Goal: Task Accomplishment & Management: Manage account settings

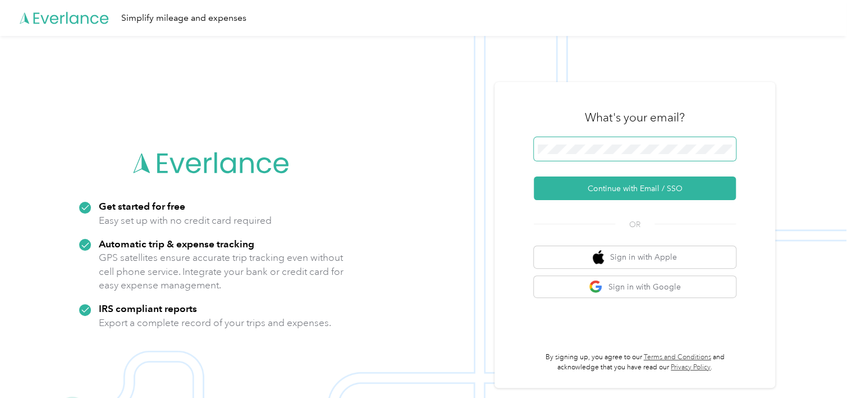
click at [606, 155] on span at bounding box center [635, 149] width 202 height 24
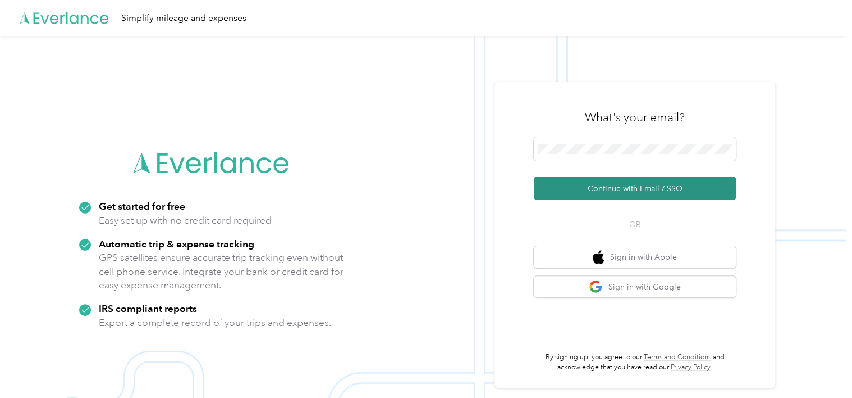
click at [600, 183] on button "Continue with Email / SSO" at bounding box center [635, 188] width 202 height 24
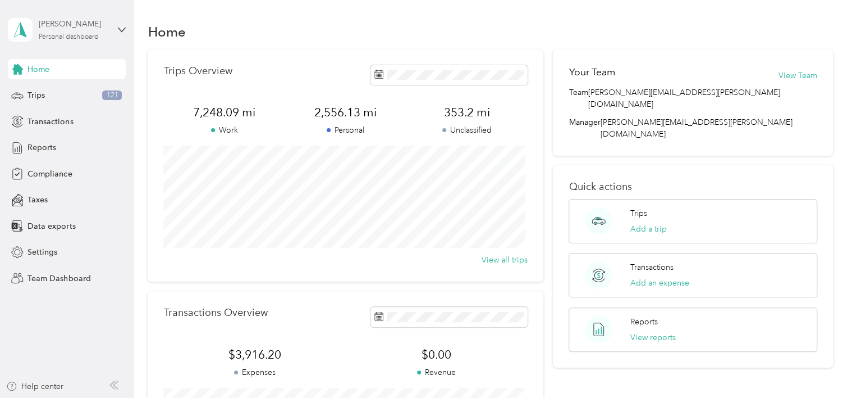
click at [93, 22] on div "[PERSON_NAME]" at bounding box center [74, 24] width 70 height 12
click at [63, 90] on div "Team dashboard" at bounding box center [48, 92] width 60 height 12
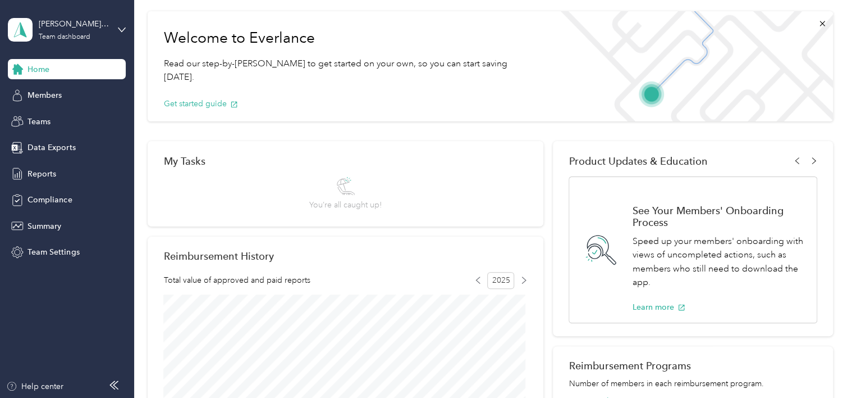
scroll to position [56, 0]
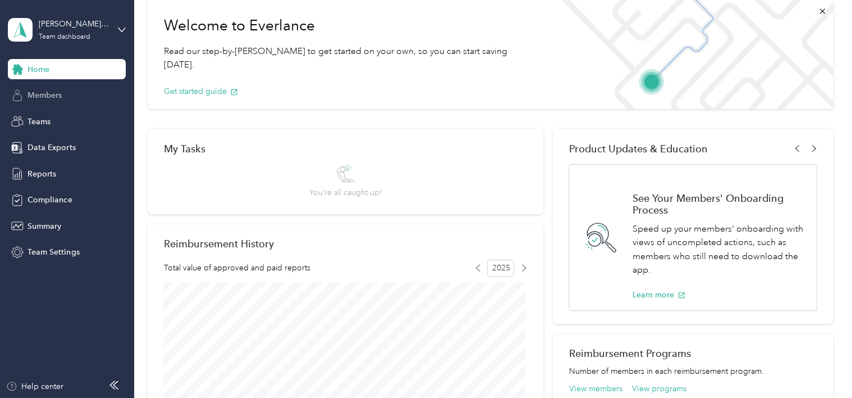
click at [84, 93] on div "Members" at bounding box center [67, 95] width 118 height 20
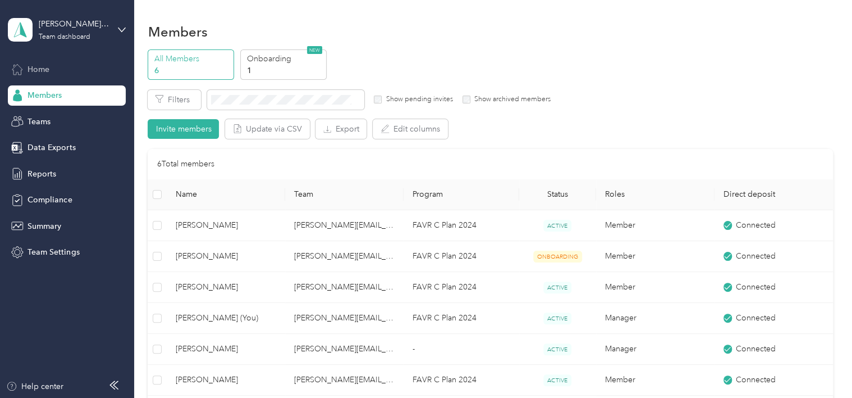
click at [40, 67] on span "Home" at bounding box center [39, 69] width 22 height 12
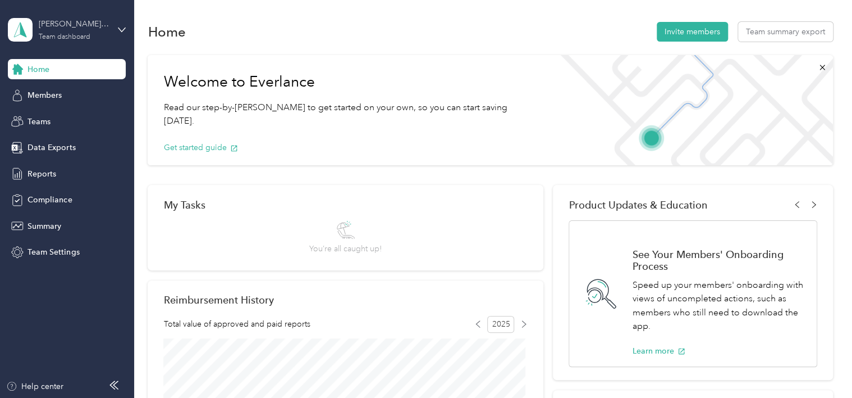
click at [84, 24] on div "[PERSON_NAME][EMAIL_ADDRESS][PERSON_NAME][DOMAIN_NAME]" at bounding box center [74, 24] width 70 height 12
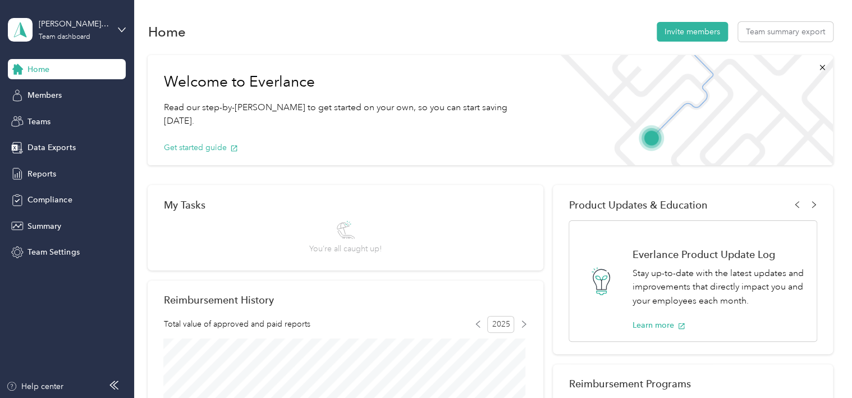
click at [92, 115] on div "Personal dashboard" at bounding box center [190, 118] width 348 height 20
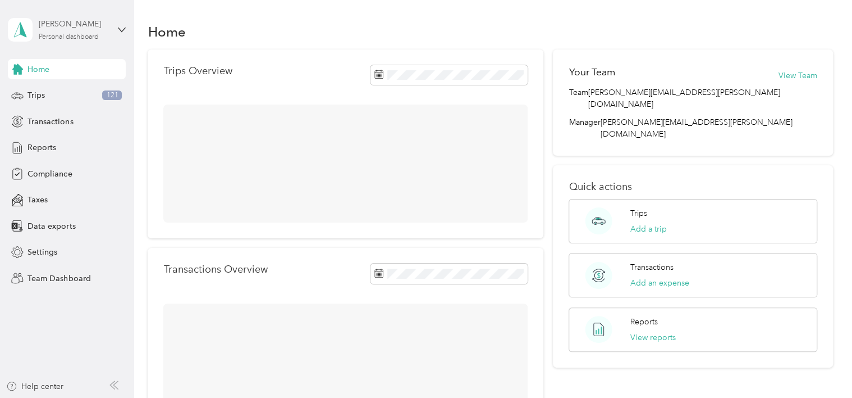
click at [83, 29] on div "[PERSON_NAME]" at bounding box center [74, 24] width 70 height 12
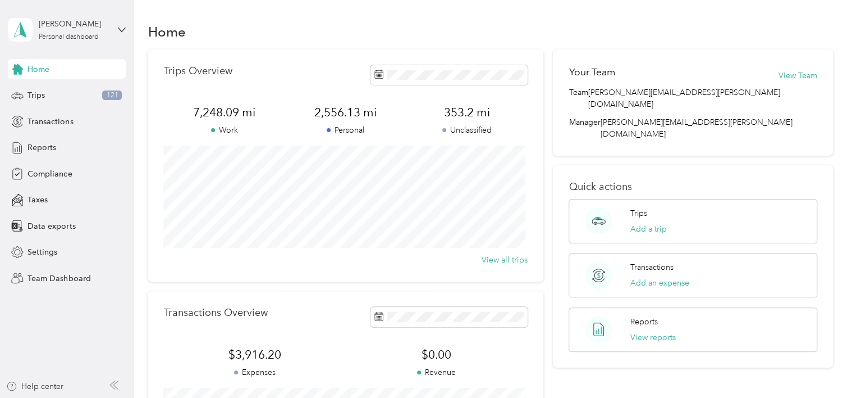
click at [78, 88] on div "Team dashboard" at bounding box center [190, 92] width 348 height 20
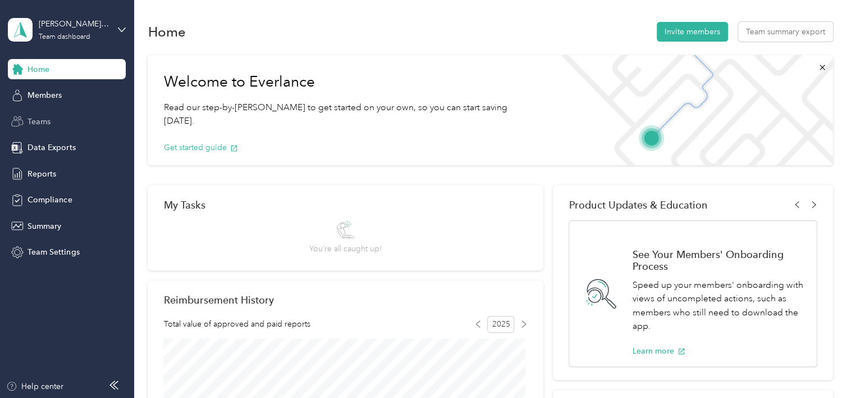
click at [43, 117] on span "Teams" at bounding box center [39, 122] width 23 height 12
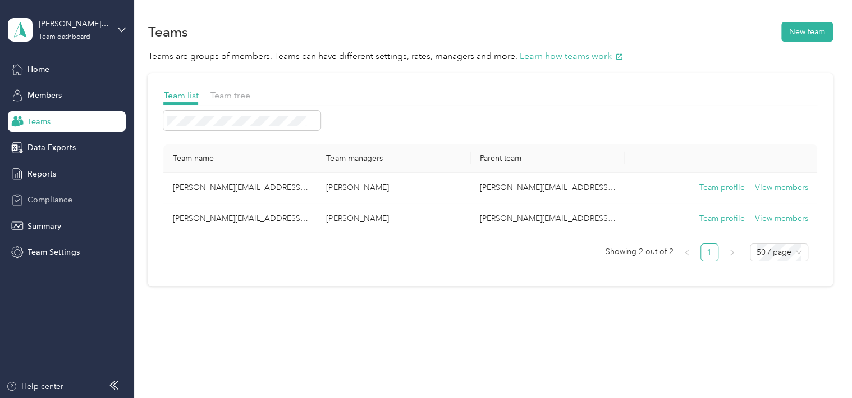
click at [47, 200] on span "Compliance" at bounding box center [50, 200] width 44 height 12
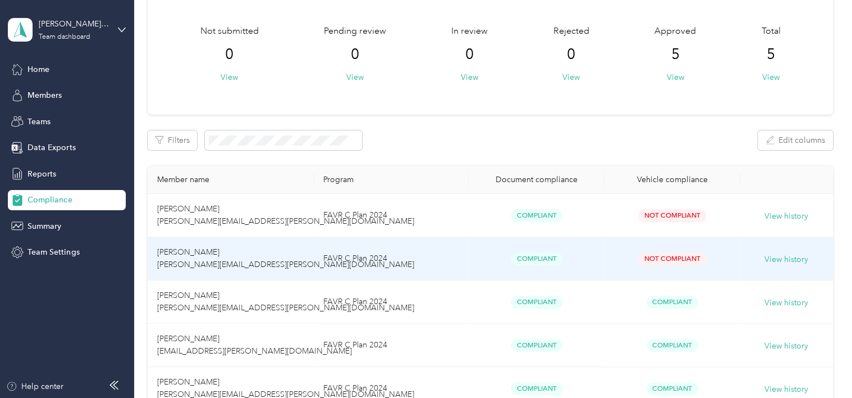
scroll to position [112, 0]
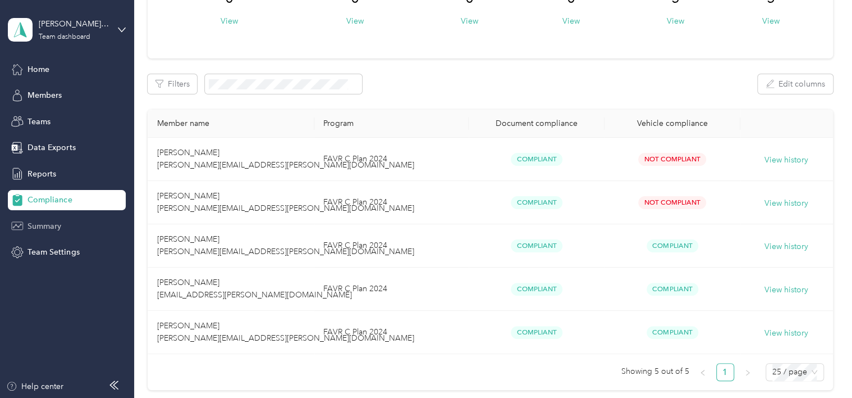
click at [44, 220] on span "Summary" at bounding box center [45, 226] width 34 height 12
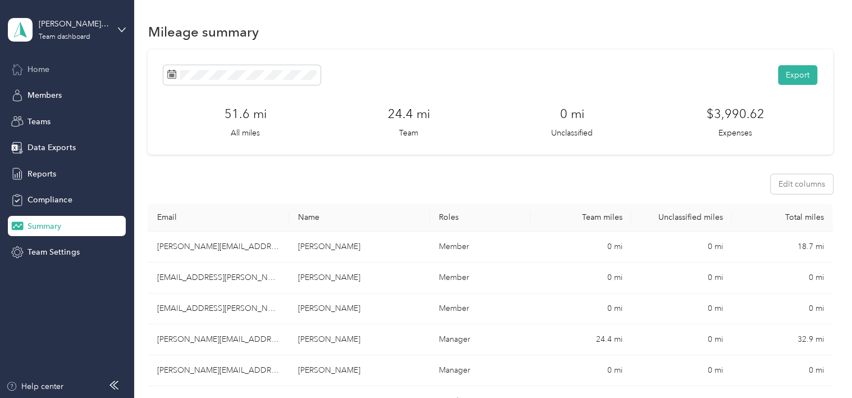
click at [63, 65] on div "Home" at bounding box center [67, 69] width 118 height 20
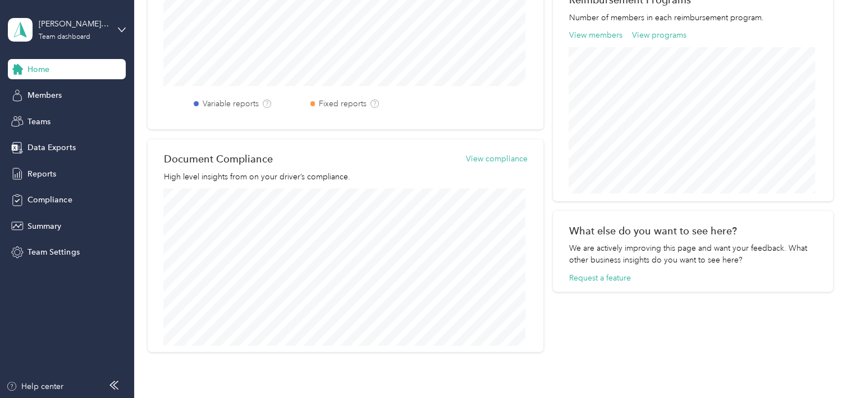
scroll to position [478, 0]
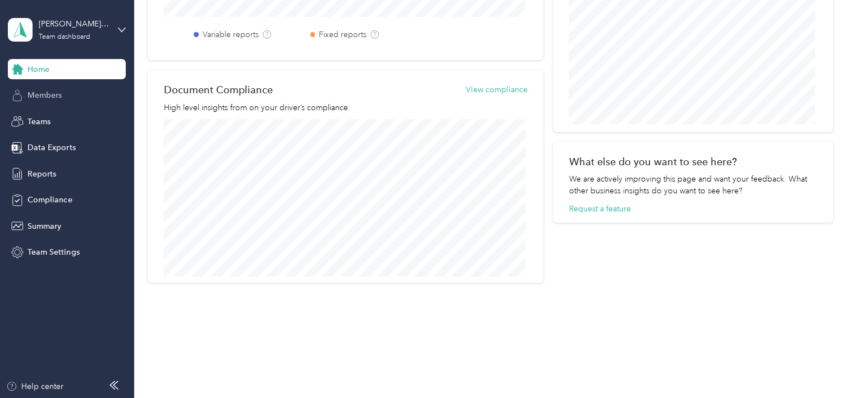
click at [27, 93] on div "Members" at bounding box center [67, 95] width 118 height 20
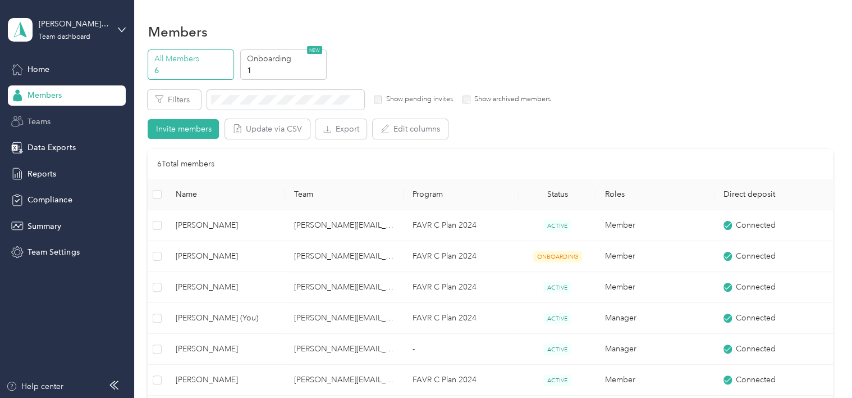
click at [62, 121] on div "Teams" at bounding box center [67, 121] width 118 height 20
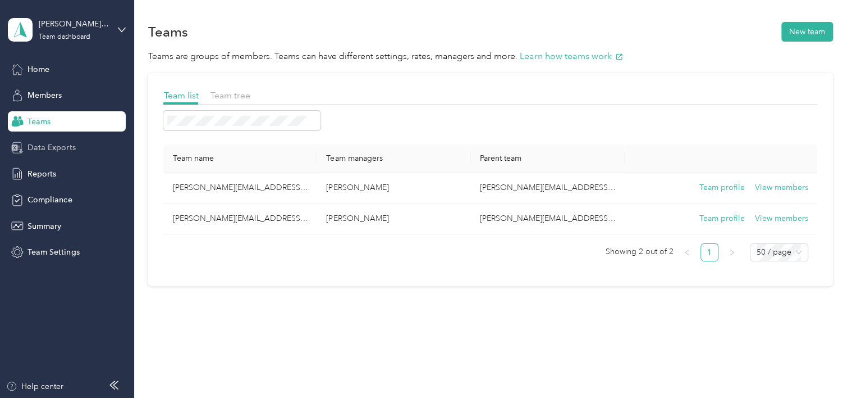
click at [49, 153] on span "Data Exports" at bounding box center [52, 147] width 48 height 12
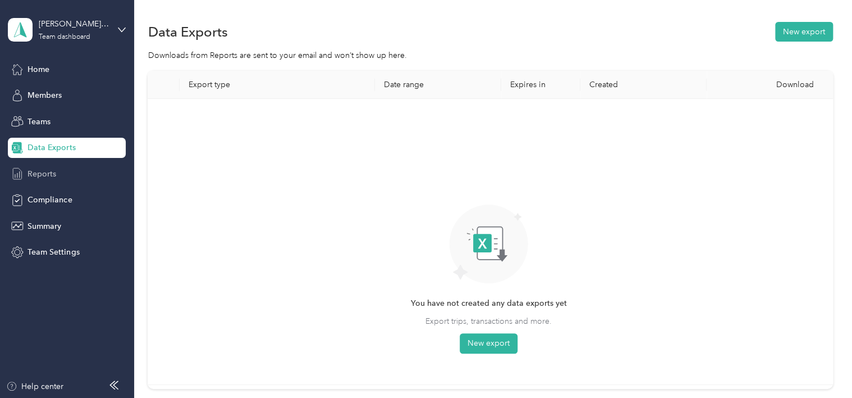
click at [53, 171] on div "Reports" at bounding box center [67, 173] width 118 height 20
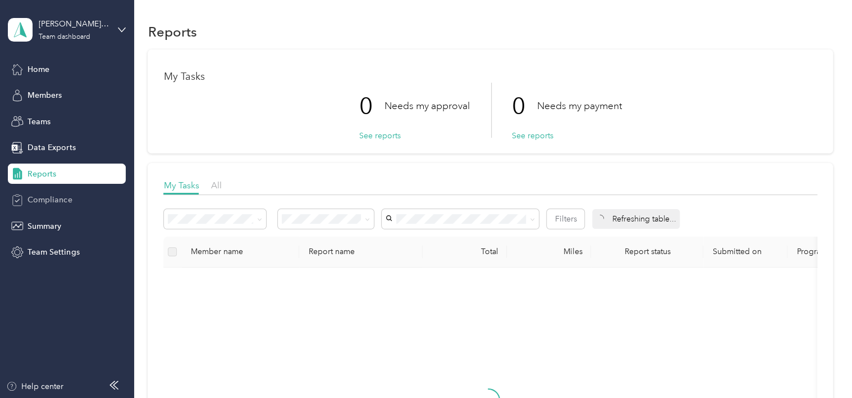
click at [58, 204] on span "Compliance" at bounding box center [50, 200] width 44 height 12
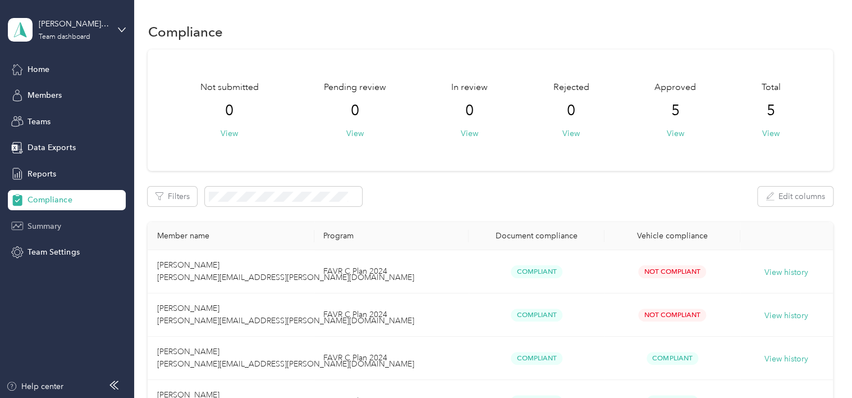
click at [60, 229] on span "Summary" at bounding box center [45, 226] width 34 height 12
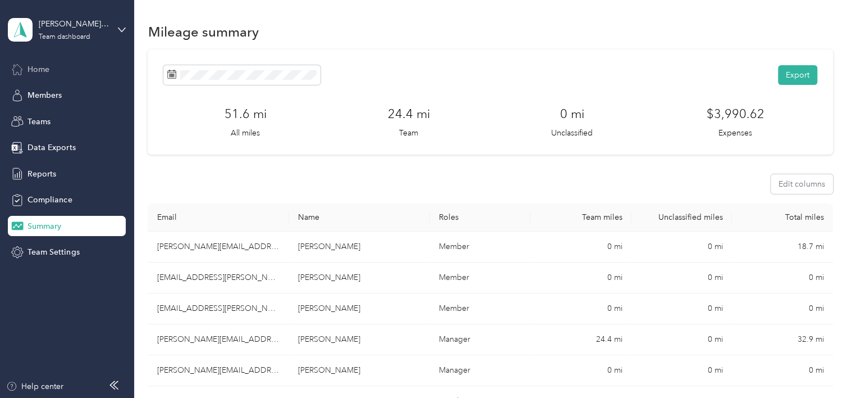
click at [39, 75] on div "Home" at bounding box center [67, 69] width 118 height 20
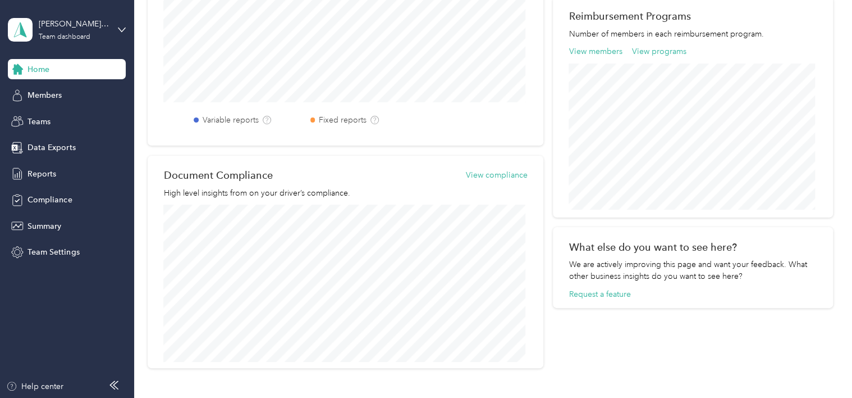
scroll to position [478, 0]
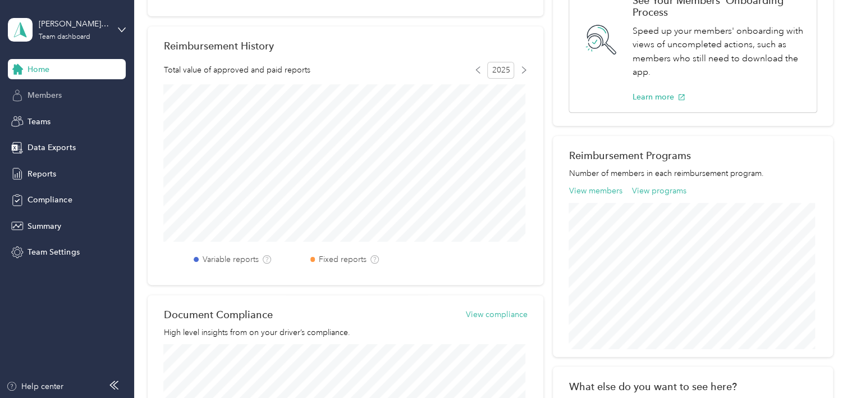
drag, startPoint x: 27, startPoint y: 95, endPoint x: 39, endPoint y: 89, distance: 13.3
click at [28, 95] on span "Members" at bounding box center [45, 95] width 34 height 12
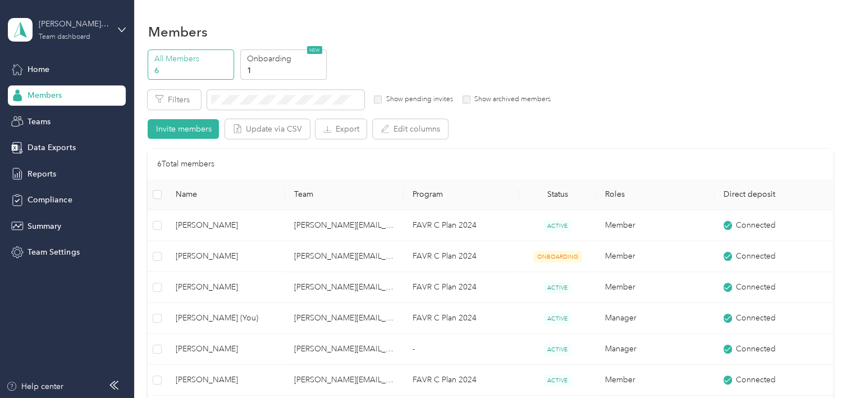
click at [54, 25] on div "[PERSON_NAME][EMAIL_ADDRESS][PERSON_NAME][DOMAIN_NAME]" at bounding box center [74, 24] width 70 height 12
click at [76, 119] on div "Personal dashboard" at bounding box center [190, 118] width 348 height 20
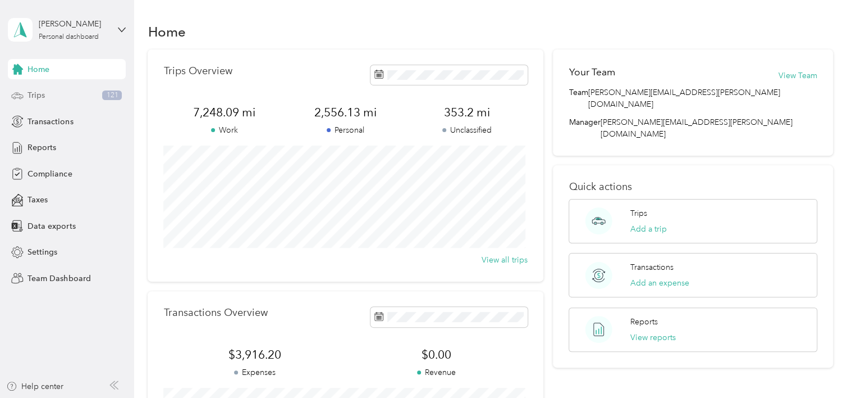
click at [39, 98] on span "Trips" at bounding box center [36, 95] width 17 height 12
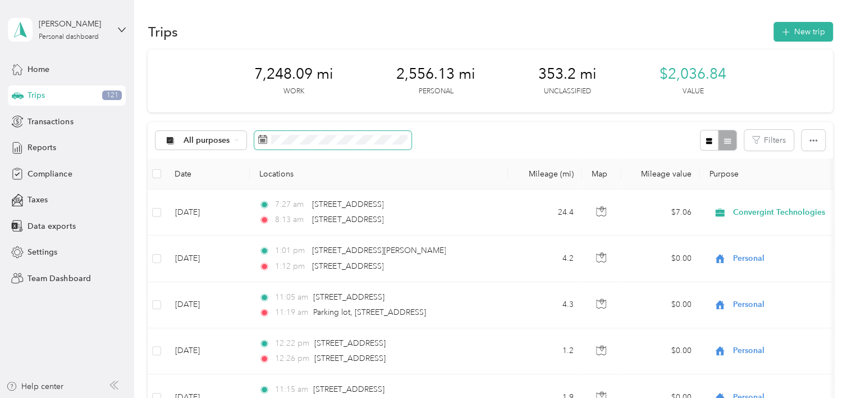
click at [305, 144] on span at bounding box center [332, 140] width 157 height 19
click at [776, 141] on button "Filters" at bounding box center [768, 140] width 49 height 21
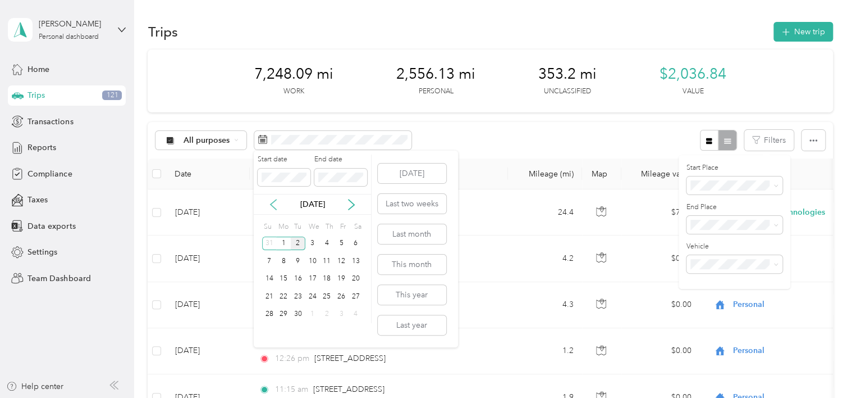
click at [274, 201] on icon at bounding box center [273, 204] width 11 height 11
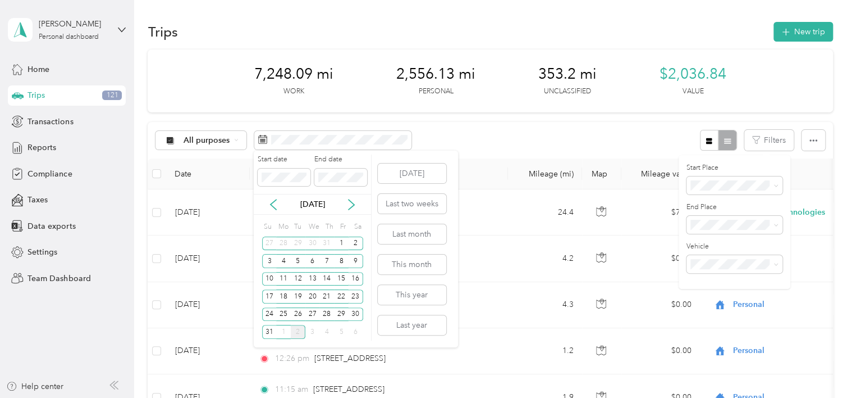
drag, startPoint x: 339, startPoint y: 247, endPoint x: 341, endPoint y: 225, distance: 22.5
click at [339, 246] on div "1" at bounding box center [341, 243] width 15 height 14
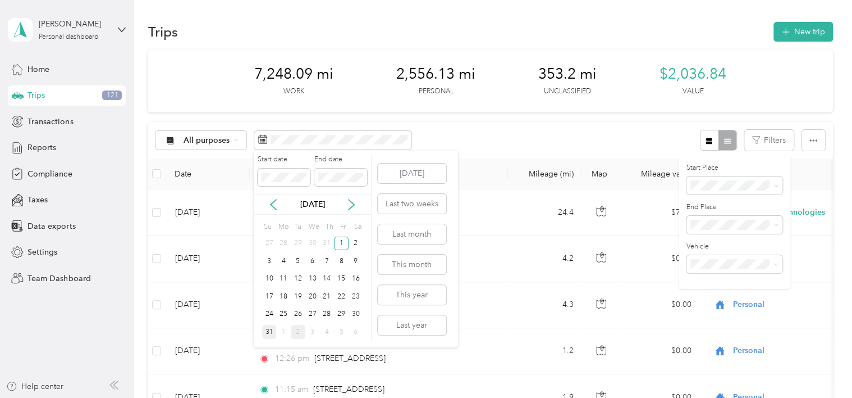
click at [269, 329] on div "31" at bounding box center [269, 332] width 15 height 14
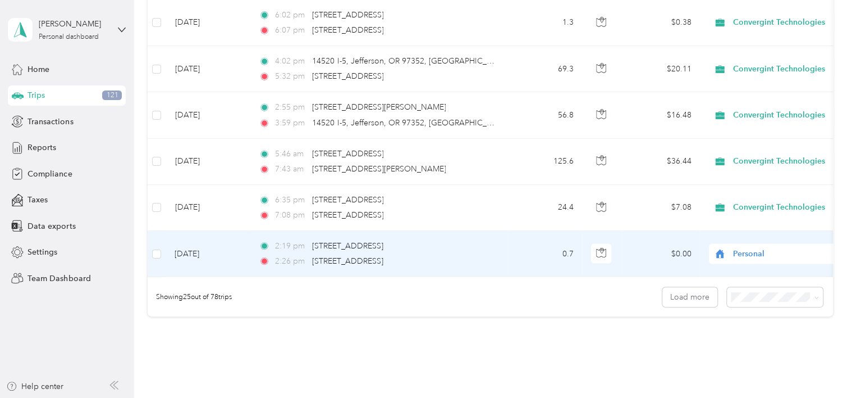
scroll to position [1146, 0]
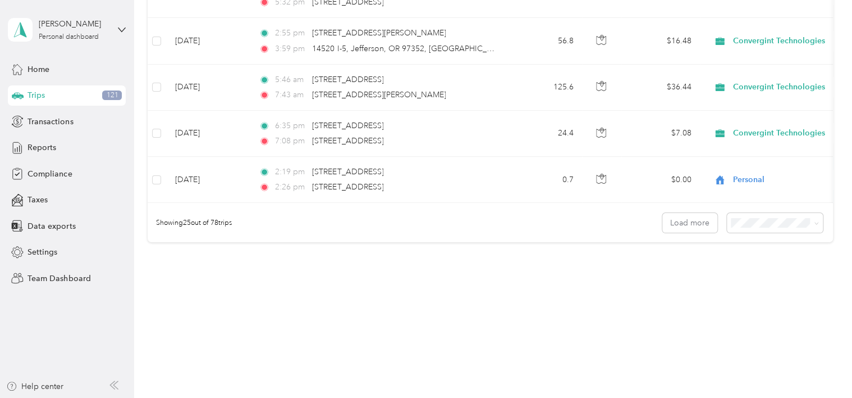
click at [781, 286] on div "100 per load" at bounding box center [772, 282] width 80 height 12
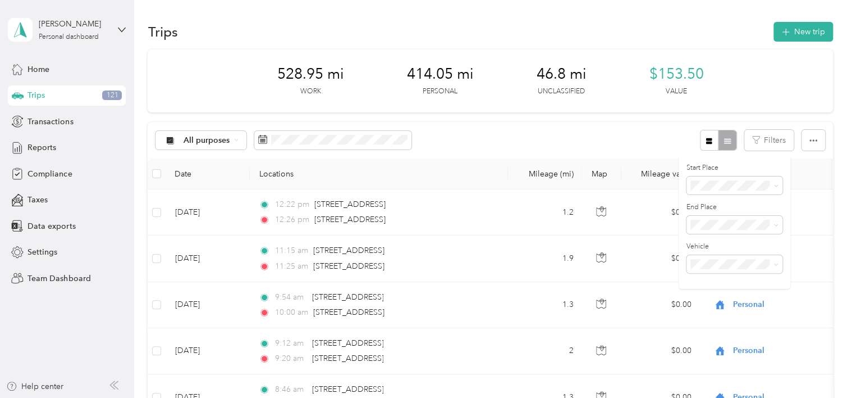
click at [601, 133] on div "All purposes Filters" at bounding box center [490, 140] width 685 height 36
click at [784, 34] on icon "button" at bounding box center [785, 32] width 13 height 13
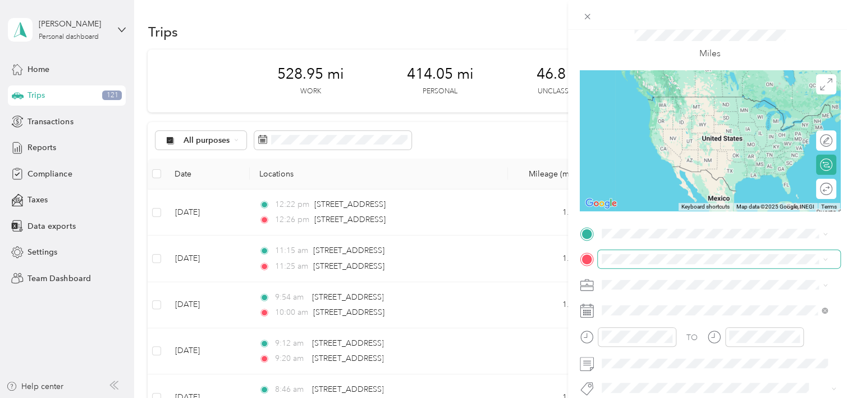
scroll to position [56, 0]
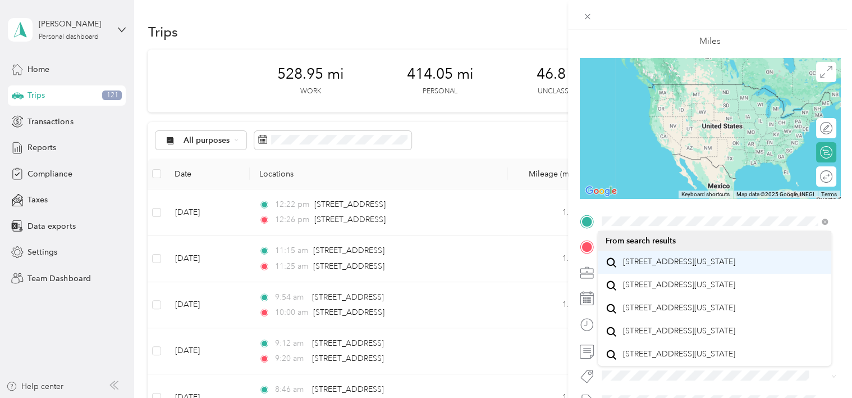
click at [651, 267] on span "[STREET_ADDRESS][US_STATE]" at bounding box center [679, 262] width 112 height 10
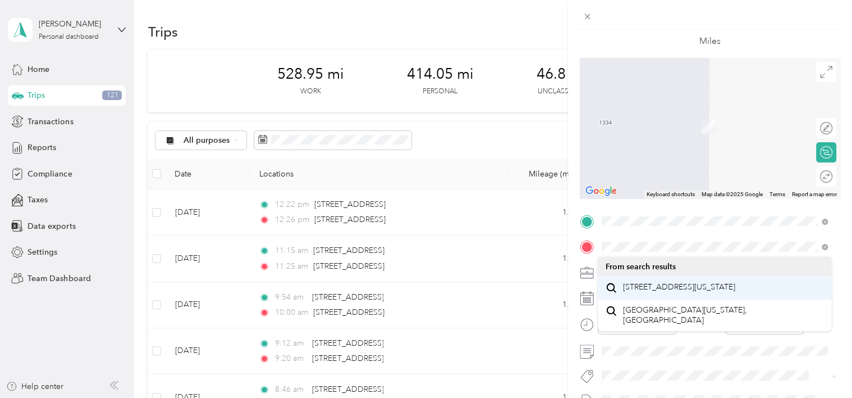
click at [694, 292] on span "[STREET_ADDRESS][US_STATE]" at bounding box center [679, 287] width 112 height 10
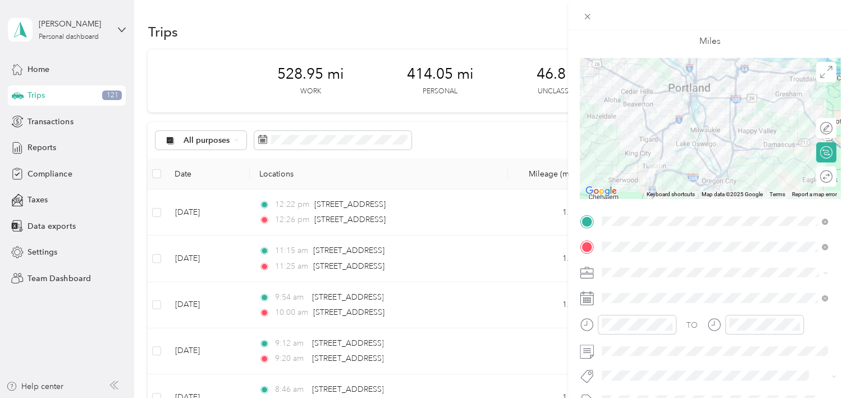
click at [729, 119] on div at bounding box center [710, 128] width 261 height 140
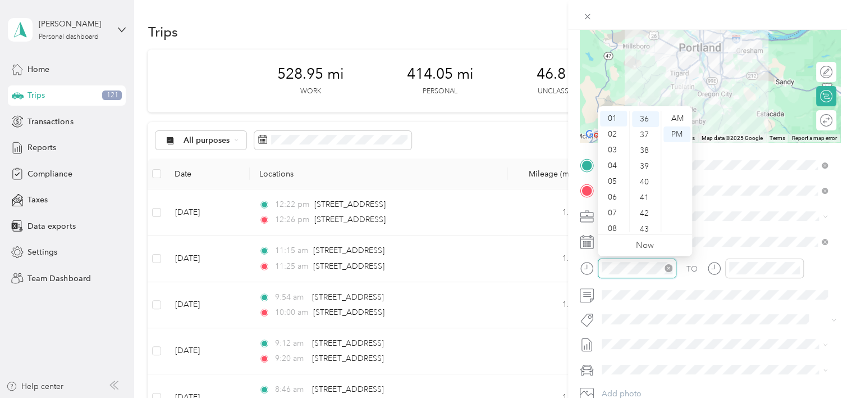
scroll to position [566, 0]
click at [617, 209] on div "07" at bounding box center [613, 213] width 27 height 16
click at [643, 120] on div "00" at bounding box center [645, 119] width 27 height 16
click at [682, 119] on div "AM" at bounding box center [677, 119] width 27 height 16
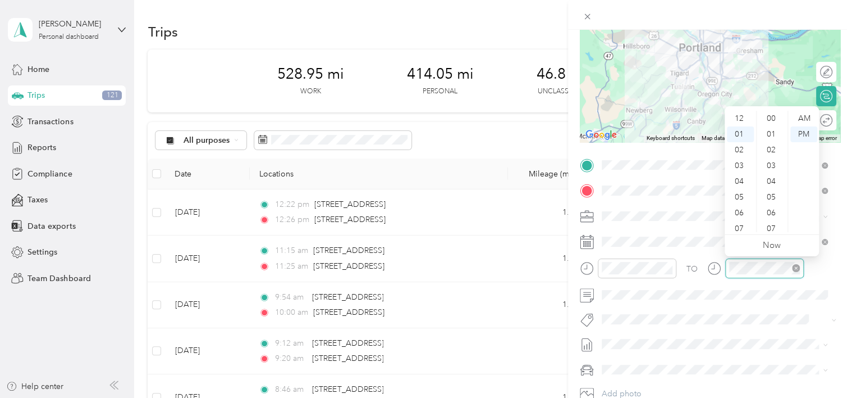
scroll to position [16, 0]
click at [748, 210] on div "07" at bounding box center [740, 213] width 27 height 16
drag, startPoint x: 773, startPoint y: 203, endPoint x: 776, endPoint y: 194, distance: 9.8
click at [773, 203] on div "45" at bounding box center [772, 204] width 27 height 16
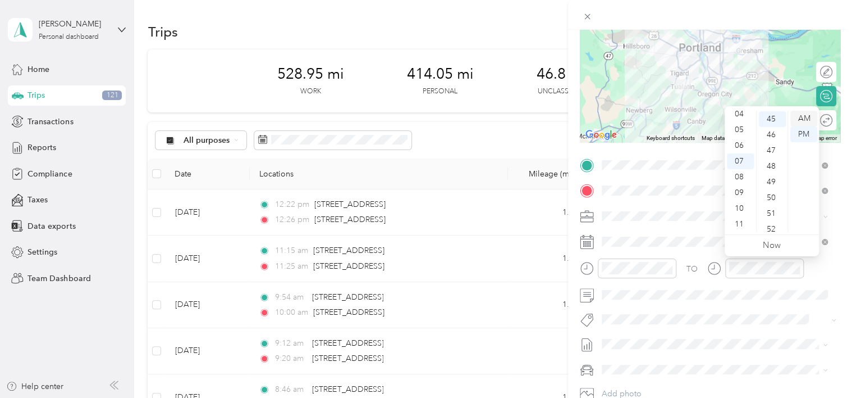
scroll to position [707, 0]
click at [802, 119] on div "AM" at bounding box center [804, 119] width 27 height 16
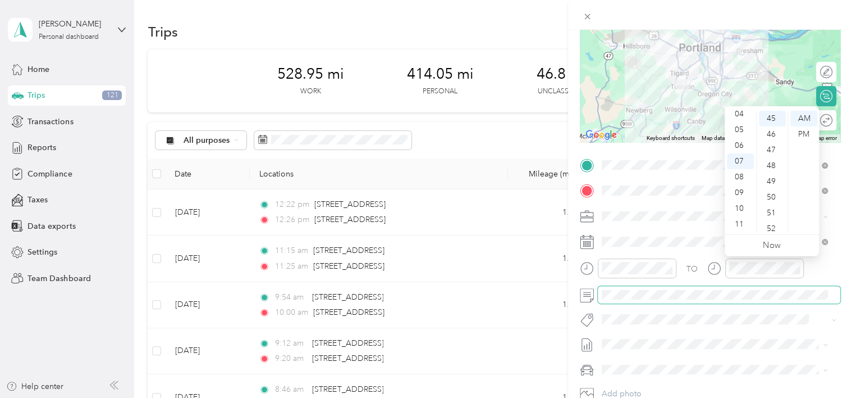
click at [762, 299] on span at bounding box center [719, 295] width 243 height 18
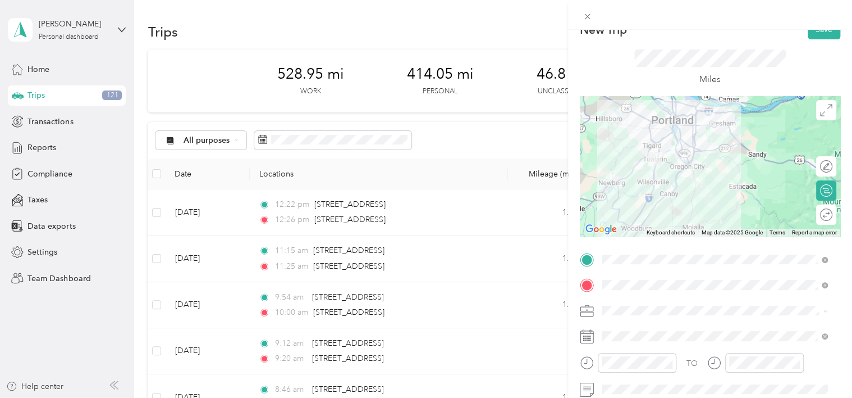
scroll to position [0, 0]
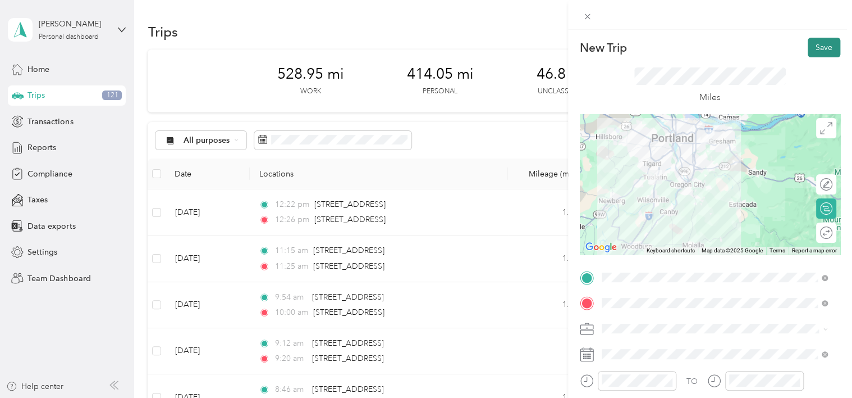
click at [823, 45] on button "Save" at bounding box center [824, 48] width 33 height 20
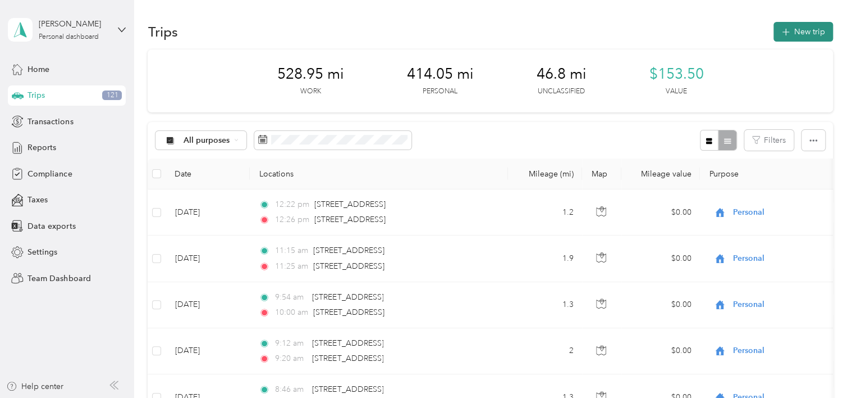
click at [796, 34] on button "New trip" at bounding box center [804, 32] width 60 height 20
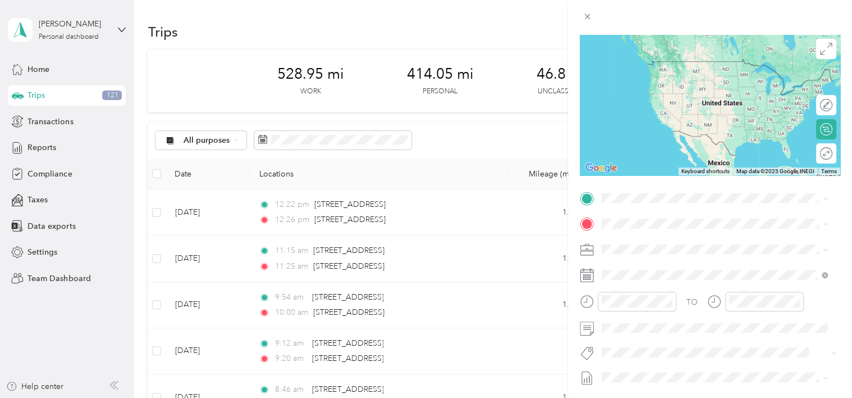
scroll to position [112, 0]
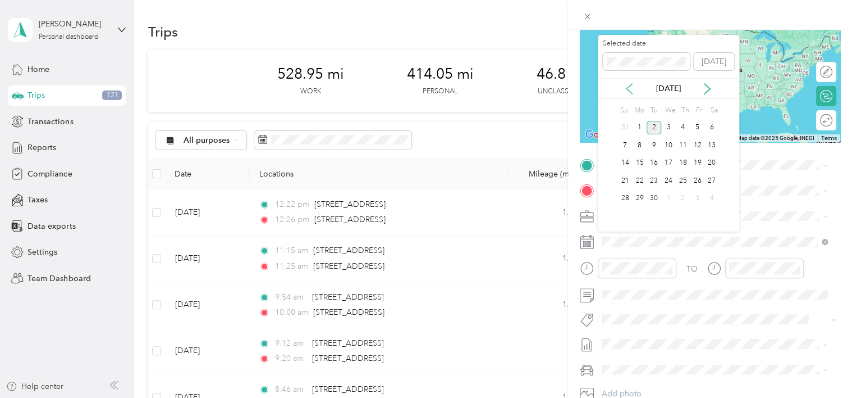
click at [629, 88] on icon at bounding box center [629, 88] width 11 height 11
click at [703, 89] on icon at bounding box center [707, 88] width 11 height 11
click at [706, 88] on icon at bounding box center [707, 88] width 11 height 11
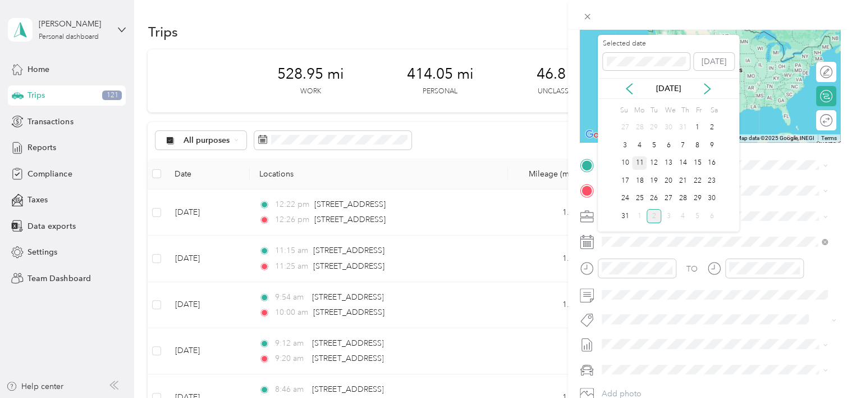
click at [641, 162] on div "11" at bounding box center [639, 163] width 15 height 14
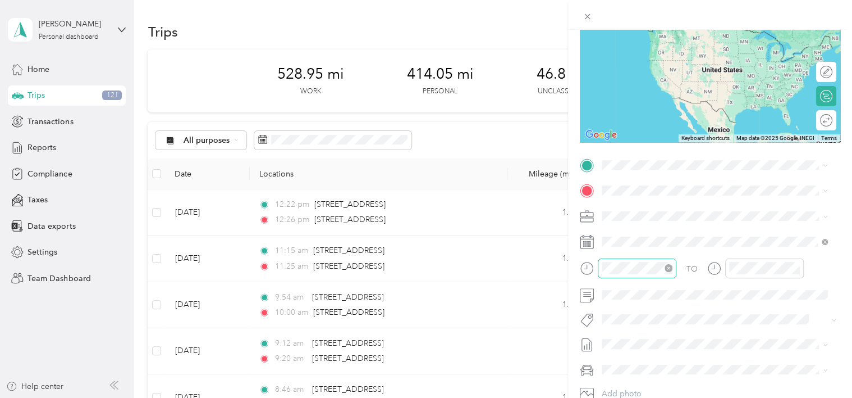
click at [650, 259] on div at bounding box center [637, 268] width 79 height 20
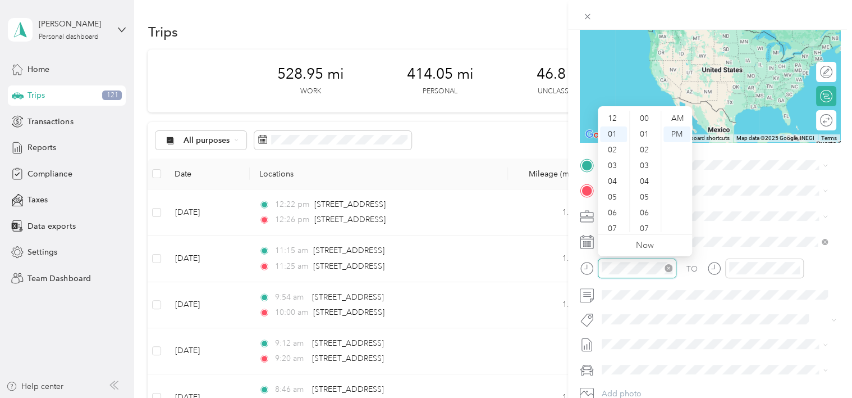
scroll to position [629, 0]
click at [615, 148] on div "03" at bounding box center [613, 150] width 27 height 16
drag, startPoint x: 642, startPoint y: 120, endPoint x: 651, endPoint y: 121, distance: 8.6
click at [642, 120] on div "00" at bounding box center [645, 119] width 27 height 16
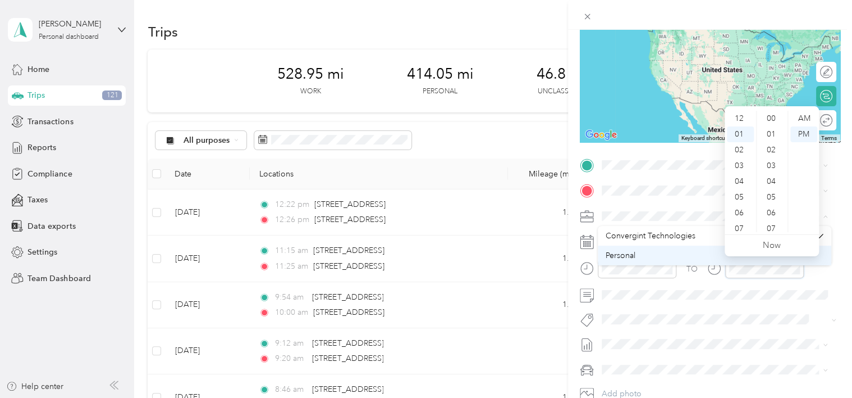
scroll to position [629, 0]
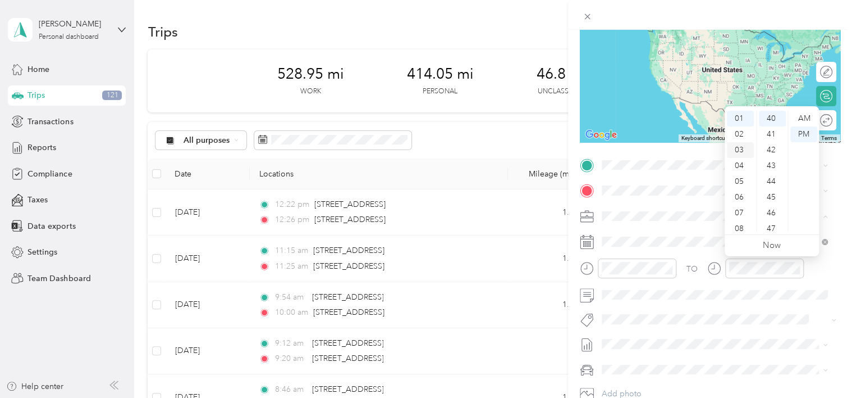
click at [737, 150] on div "03" at bounding box center [740, 150] width 27 height 16
click at [755, 307] on div "TO Add photo" at bounding box center [710, 291] width 261 height 271
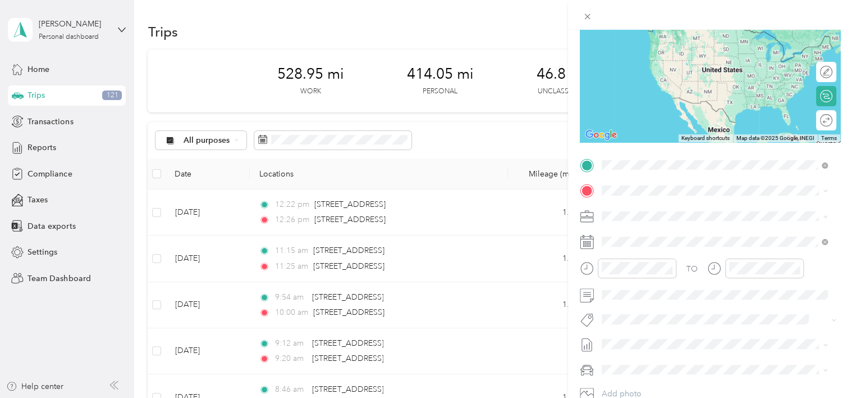
click at [689, 209] on span "[STREET_ADDRESS][US_STATE]" at bounding box center [679, 205] width 112 height 10
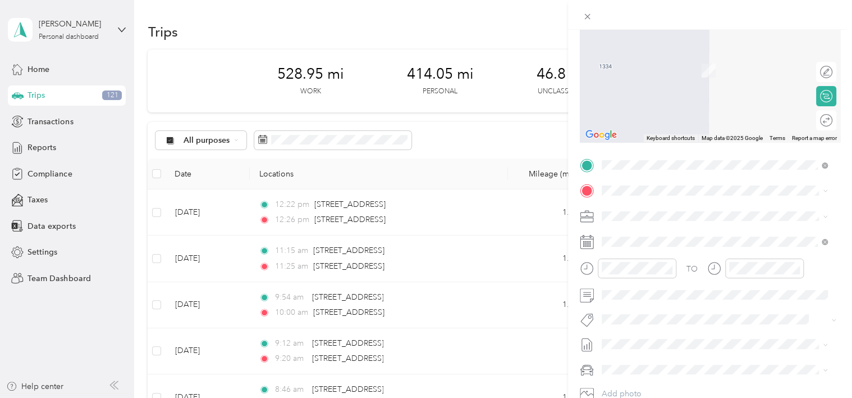
click at [677, 179] on div "TO Add photo" at bounding box center [710, 291] width 261 height 271
click at [667, 234] on span "[STREET_ADDRESS][US_STATE]" at bounding box center [679, 231] width 112 height 10
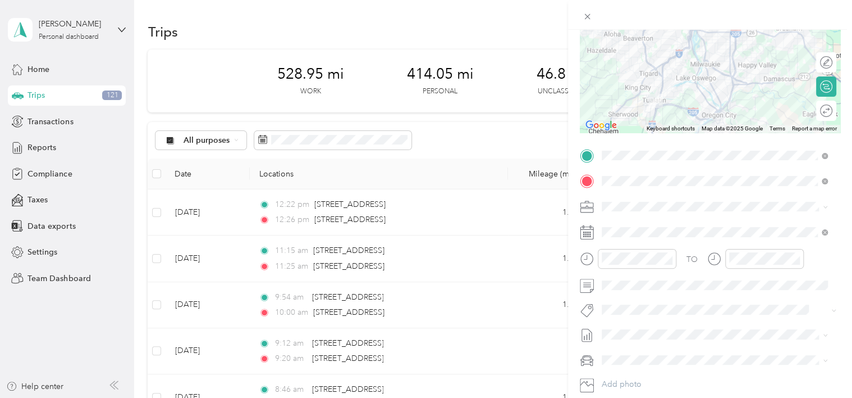
scroll to position [56, 0]
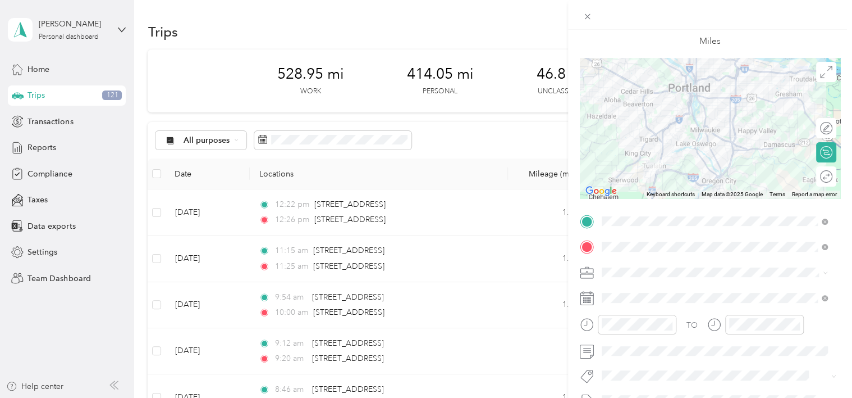
click at [716, 176] on div at bounding box center [710, 128] width 261 height 140
click at [715, 175] on div at bounding box center [710, 128] width 261 height 140
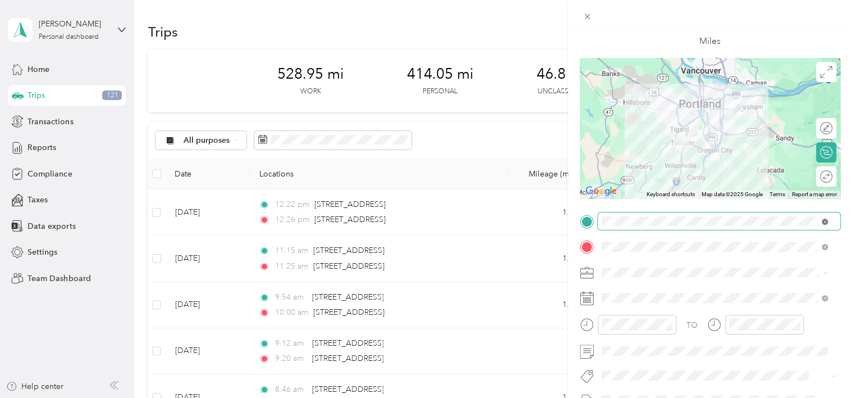
click at [822, 221] on icon at bounding box center [825, 221] width 6 height 6
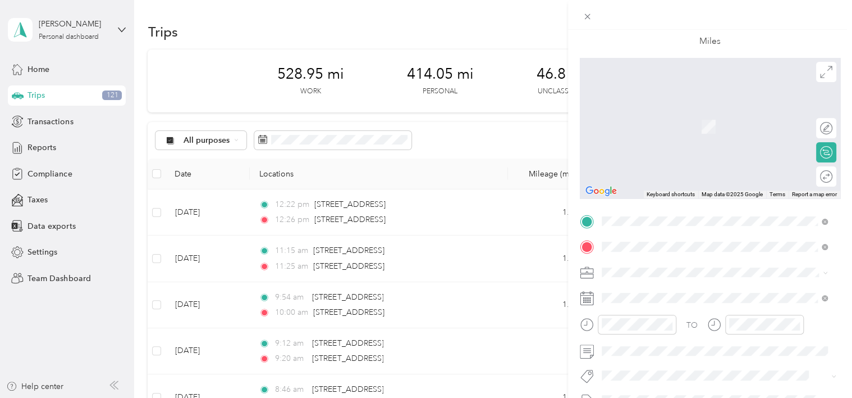
click at [661, 262] on span "[STREET_ADDRESS][US_STATE]" at bounding box center [679, 262] width 112 height 10
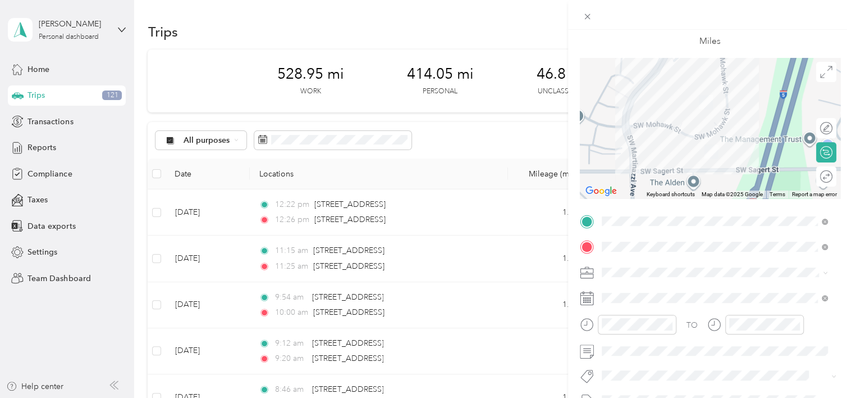
click at [721, 209] on div "New Trip Save This trip cannot be edited because it is either under review, app…" at bounding box center [710, 232] width 261 height 502
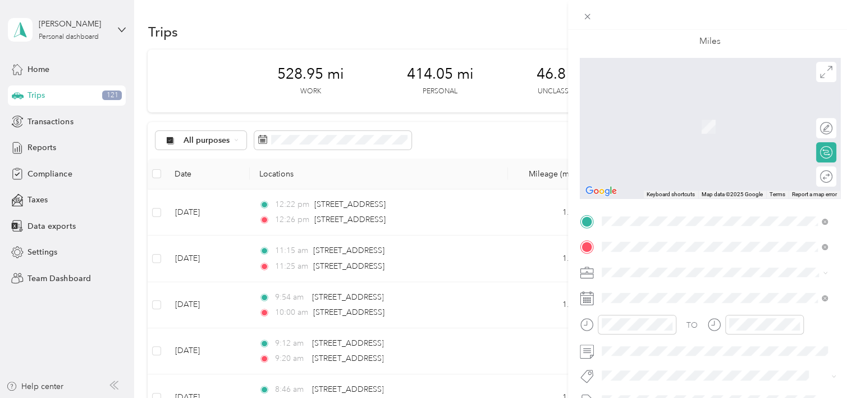
click at [650, 261] on span "[STREET_ADDRESS][US_STATE]" at bounding box center [679, 262] width 112 height 10
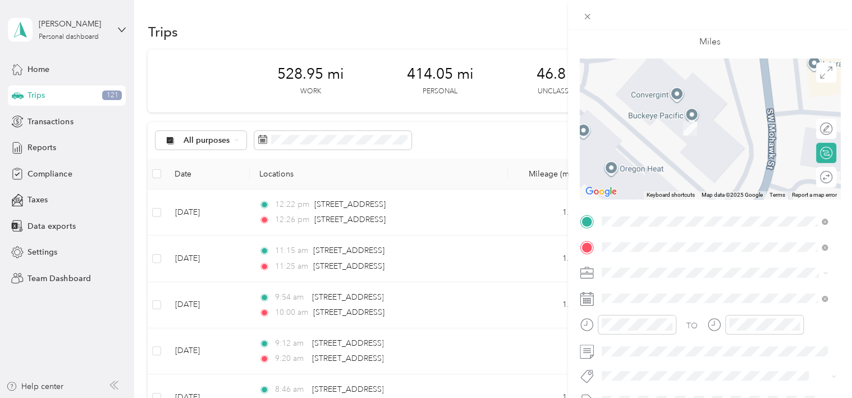
drag, startPoint x: 696, startPoint y: 104, endPoint x: 671, endPoint y: 122, distance: 30.2
click at [671, 122] on div at bounding box center [710, 128] width 261 height 140
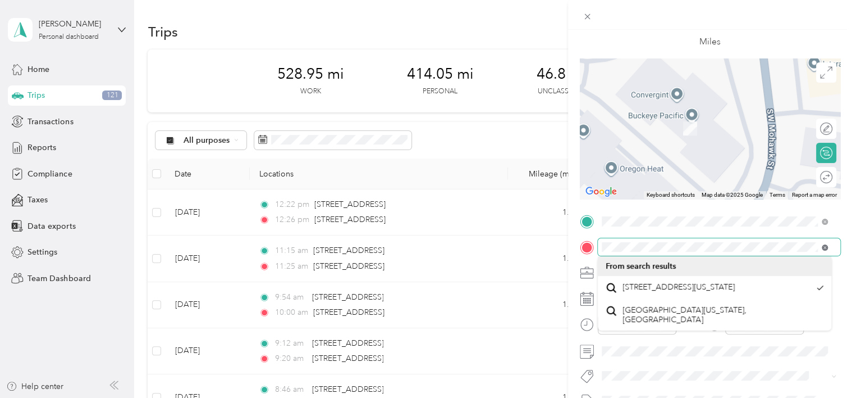
click at [824, 245] on icon at bounding box center [825, 247] width 6 height 6
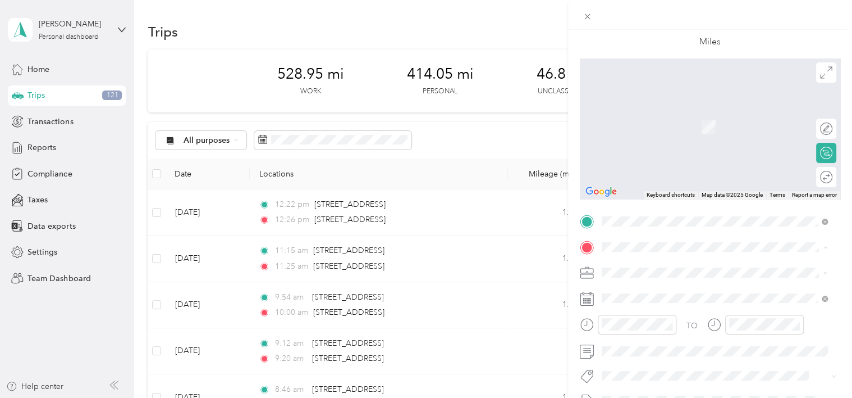
click at [719, 115] on span "[STREET_ADDRESS][US_STATE]" at bounding box center [679, 109] width 112 height 10
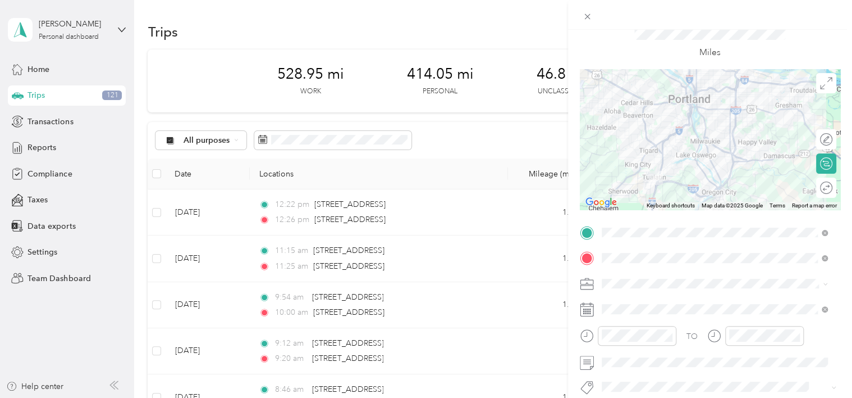
scroll to position [0, 0]
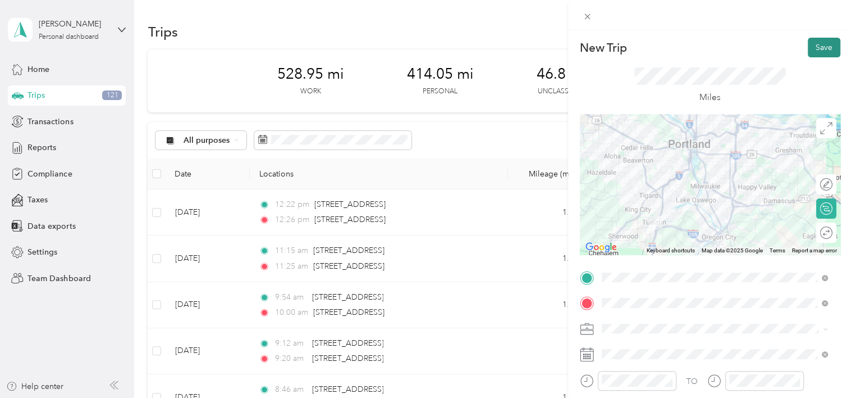
click at [817, 48] on button "Save" at bounding box center [824, 48] width 33 height 20
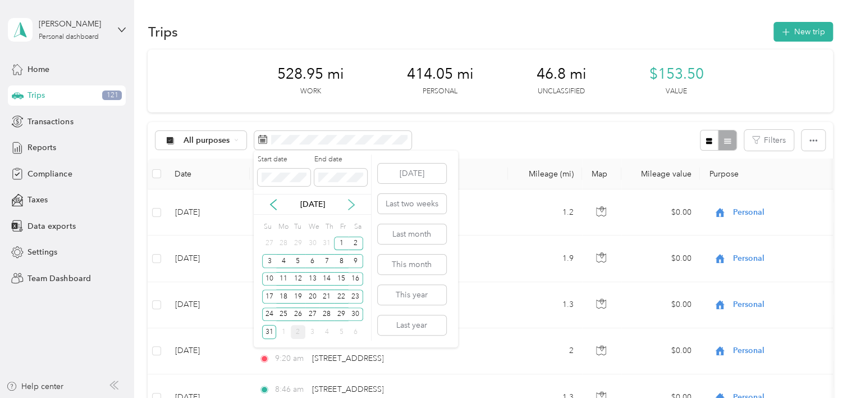
click at [352, 204] on icon at bounding box center [351, 204] width 11 height 11
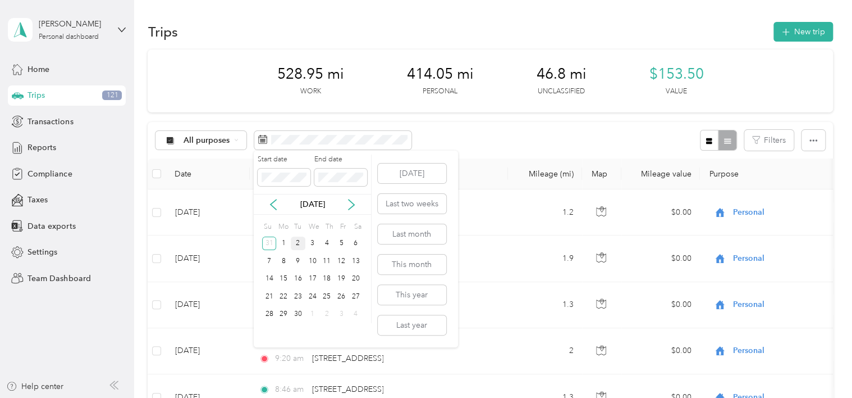
click at [303, 243] on div "2" at bounding box center [298, 243] width 15 height 14
drag, startPoint x: 262, startPoint y: 202, endPoint x: 271, endPoint y: 206, distance: 9.3
click at [265, 203] on div "[DATE]" at bounding box center [312, 204] width 117 height 12
click at [271, 206] on icon at bounding box center [273, 204] width 11 height 11
click at [337, 244] on div "1" at bounding box center [341, 243] width 15 height 14
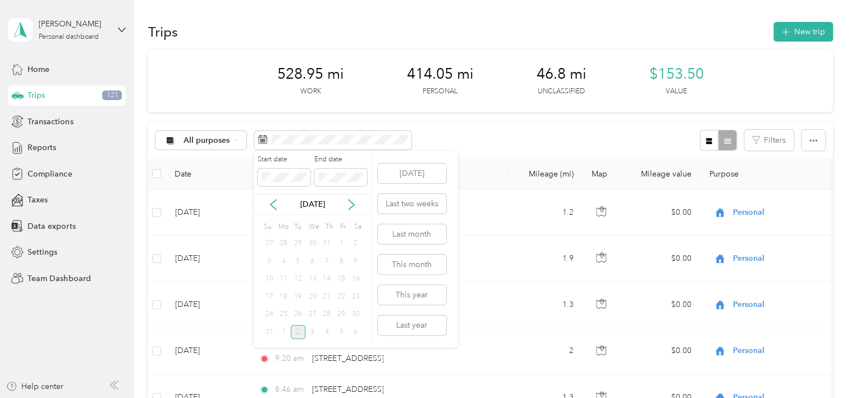
click at [339, 244] on div "1" at bounding box center [341, 243] width 15 height 14
drag, startPoint x: 339, startPoint y: 237, endPoint x: 338, endPoint y: 209, distance: 28.7
click at [340, 232] on div "Su Mo Tu We Th Fr Sa 27 28 29 30 31 1 2 3 4 5 6 7 8 9 10 11 12 13 14 15 16 17 1…" at bounding box center [312, 279] width 101 height 122
click at [338, 227] on div "Fr" at bounding box center [343, 226] width 11 height 16
click at [271, 205] on icon at bounding box center [273, 204] width 11 height 11
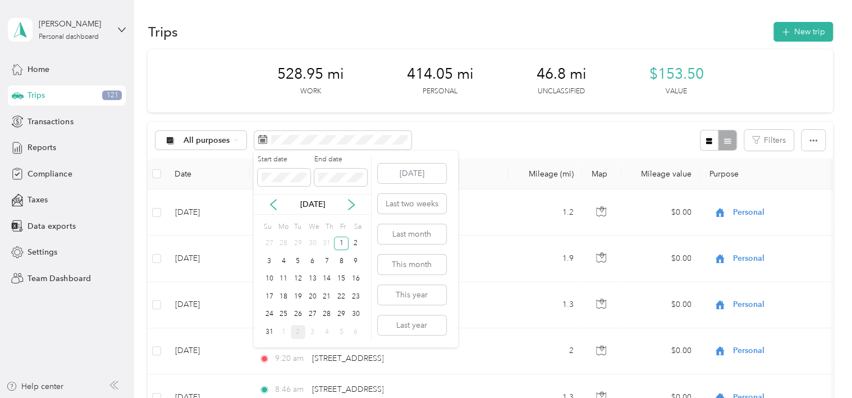
click at [299, 330] on div "2" at bounding box center [298, 332] width 15 height 14
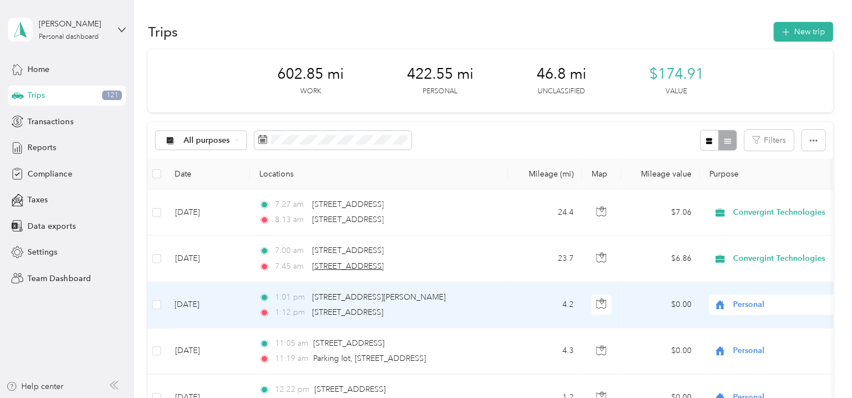
scroll to position [56, 0]
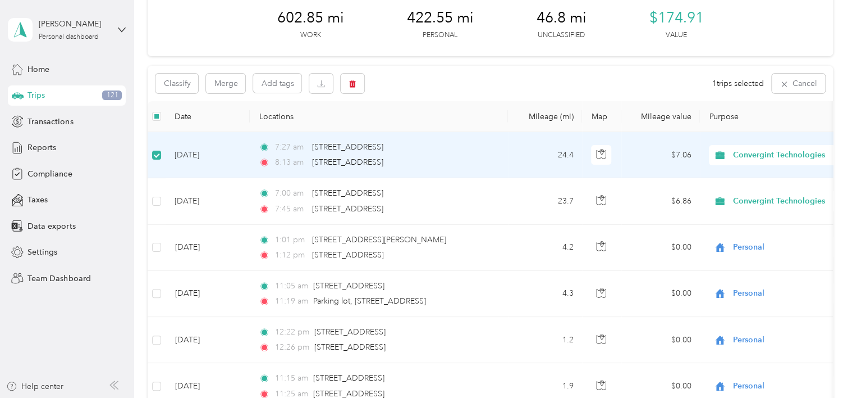
click at [213, 153] on td "[DATE]" at bounding box center [208, 155] width 84 height 46
drag, startPoint x: 213, startPoint y: 153, endPoint x: 240, endPoint y: 164, distance: 29.2
click at [240, 164] on td "[DATE]" at bounding box center [208, 155] width 84 height 46
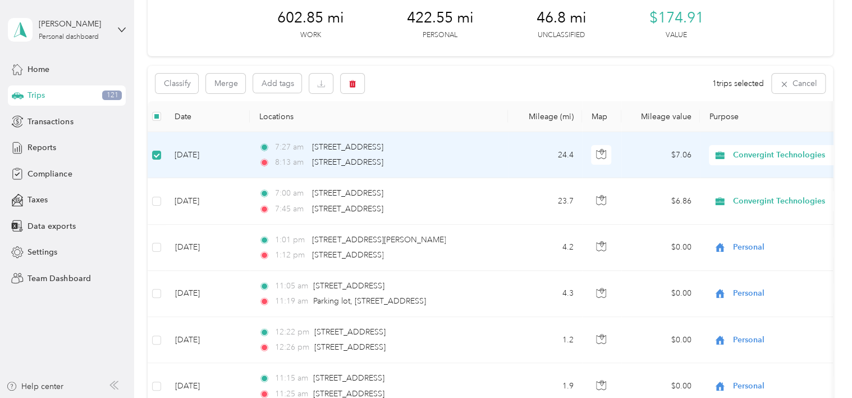
drag, startPoint x: 266, startPoint y: 142, endPoint x: 202, endPoint y: 106, distance: 73.9
click at [265, 141] on div "7:27 am [STREET_ADDRESS]" at bounding box center [377, 147] width 236 height 12
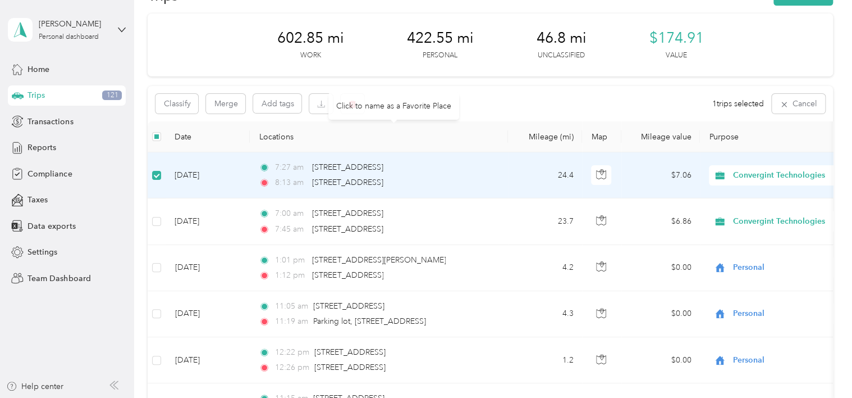
scroll to position [0, 0]
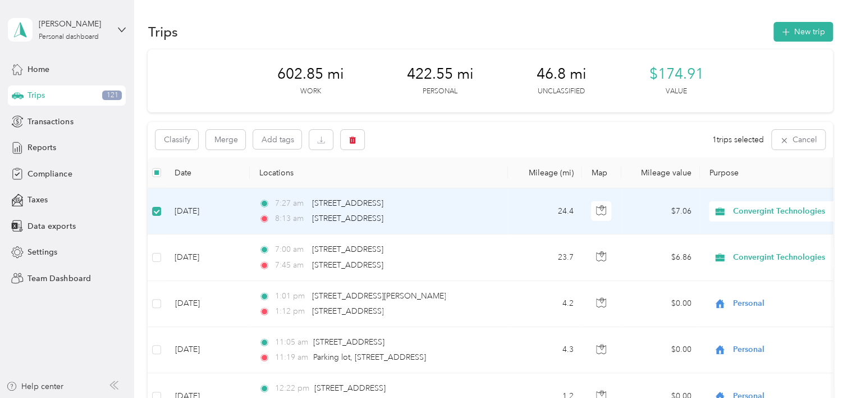
drag, startPoint x: 519, startPoint y: 228, endPoint x: 538, endPoint y: 218, distance: 22.1
click at [519, 228] on td "24.4" at bounding box center [545, 211] width 74 height 46
click at [755, 212] on span "Convergint Technologies" at bounding box center [784, 211] width 103 height 12
drag, startPoint x: 476, startPoint y: 205, endPoint x: 303, endPoint y: 200, distance: 173.6
click at [472, 205] on div "7:27 am [STREET_ADDRESS]" at bounding box center [377, 203] width 236 height 12
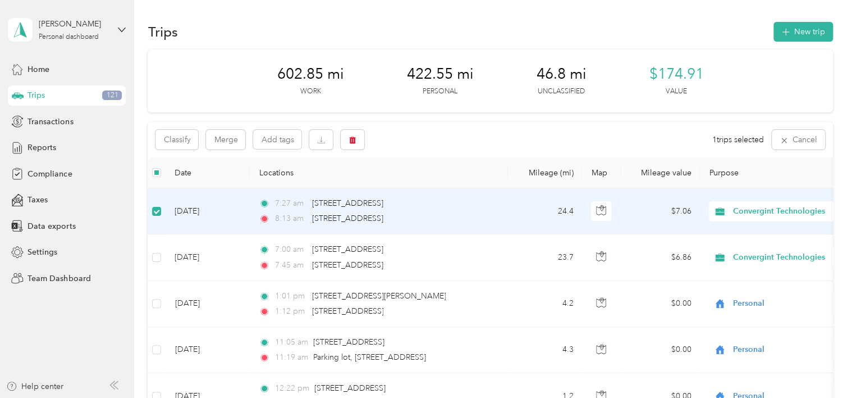
click at [204, 209] on td "[DATE]" at bounding box center [208, 211] width 84 height 46
drag, startPoint x: 204, startPoint y: 209, endPoint x: 236, endPoint y: 217, distance: 32.4
click at [236, 217] on td "[DATE]" at bounding box center [208, 211] width 84 height 46
drag, startPoint x: 235, startPoint y: 216, endPoint x: 528, endPoint y: 211, distance: 293.1
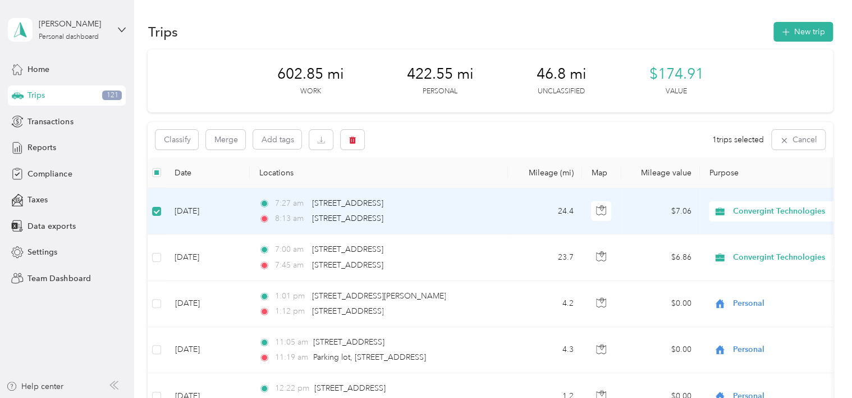
click at [480, 207] on div "7:27 am [STREET_ADDRESS]" at bounding box center [377, 203] width 236 height 12
